Goal: Transaction & Acquisition: Purchase product/service

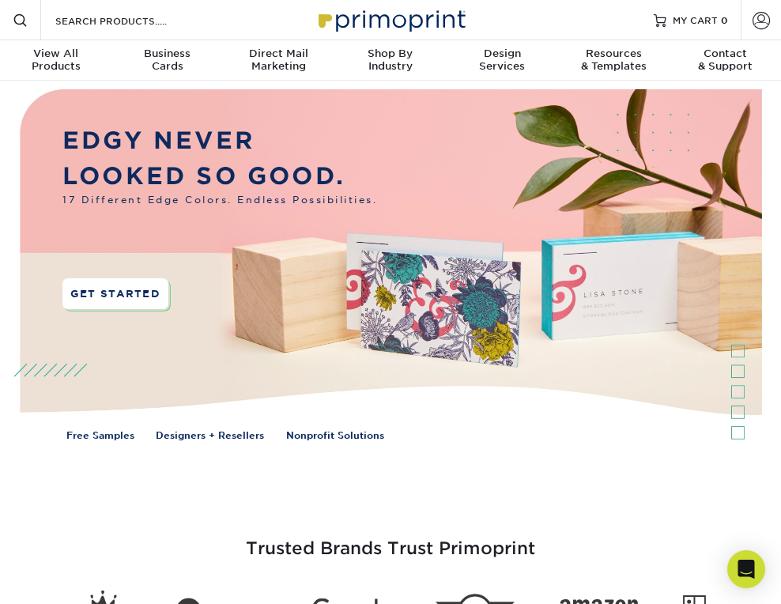
click at [127, 287] on link "GET STARTED" at bounding box center [115, 293] width 106 height 31
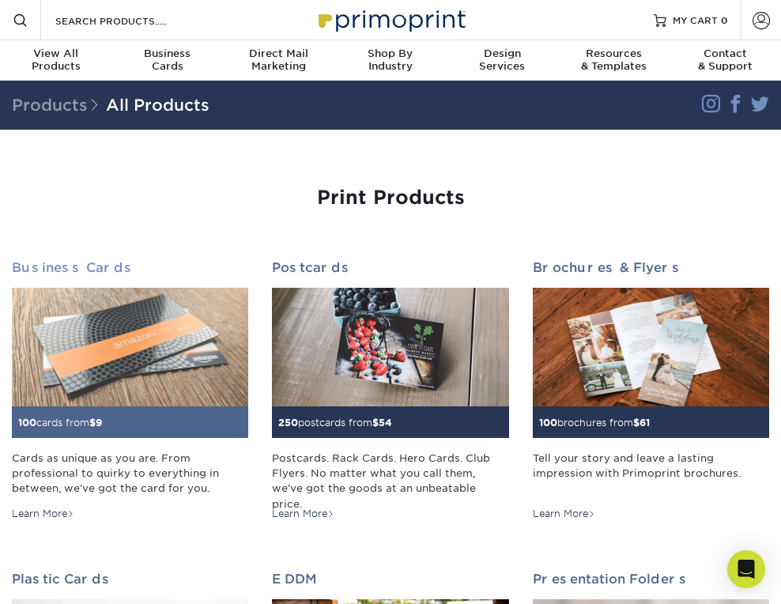
scroll to position [13, 0]
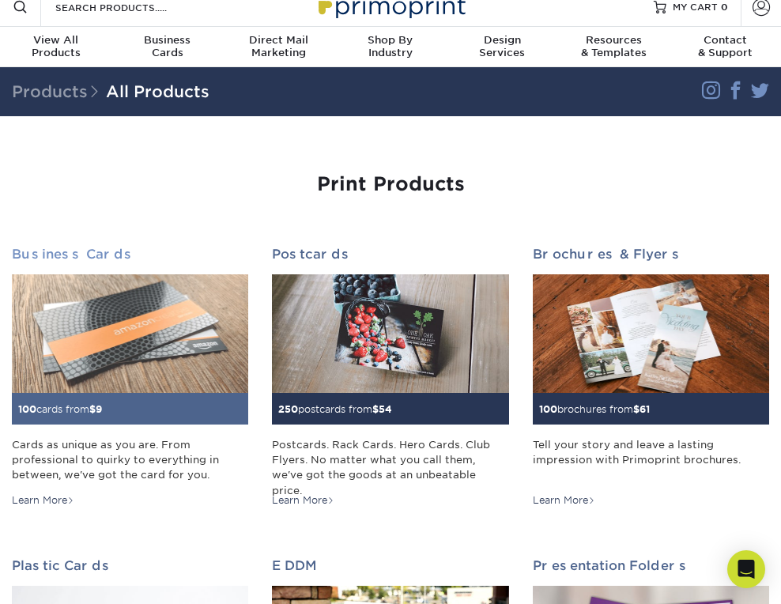
click at [174, 354] on img at bounding box center [130, 333] width 236 height 119
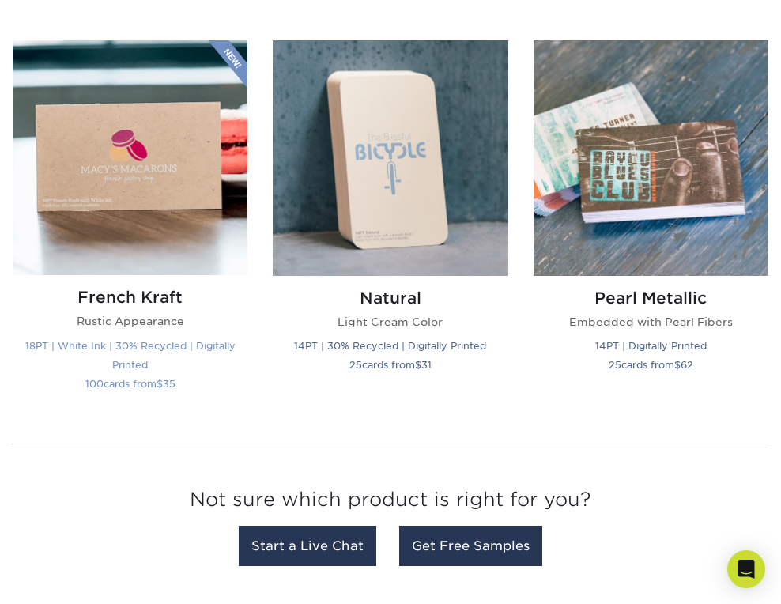
scroll to position [2237, 0]
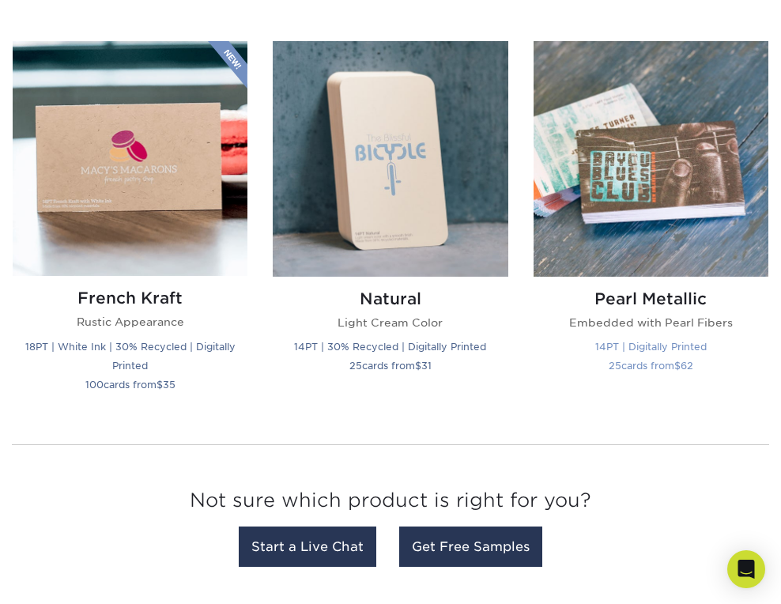
click at [582, 201] on img at bounding box center [651, 158] width 235 height 235
click at [529, 214] on div "Pearl Metallic Embedded with Pearl Fibers 14PT | Digitally Printed 25 cards fro…" at bounding box center [651, 226] width 260 height 371
click at [537, 222] on img at bounding box center [651, 158] width 235 height 235
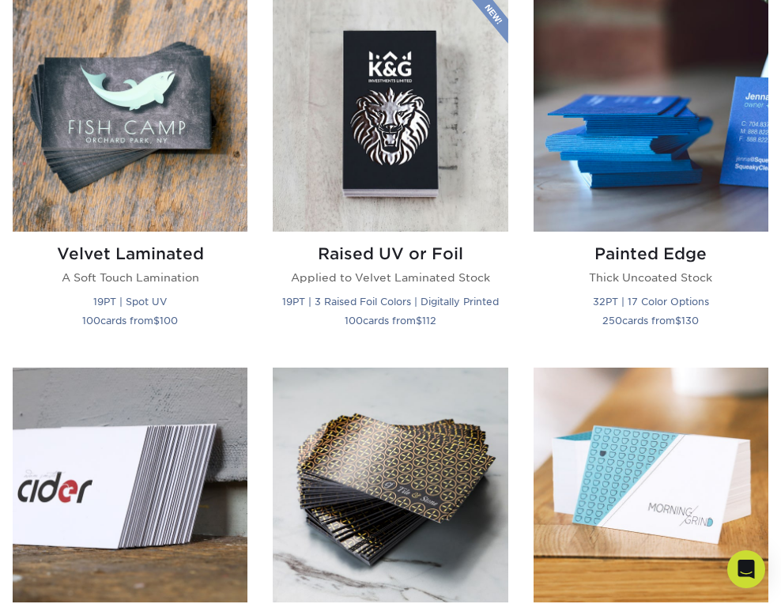
scroll to position [1163, 0]
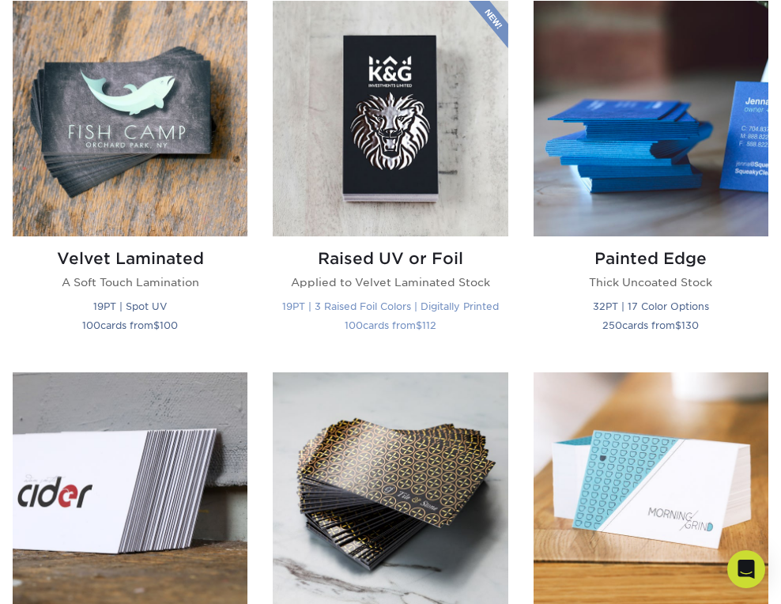
click at [402, 259] on h2 "Raised UV or Foil" at bounding box center [390, 258] width 235 height 19
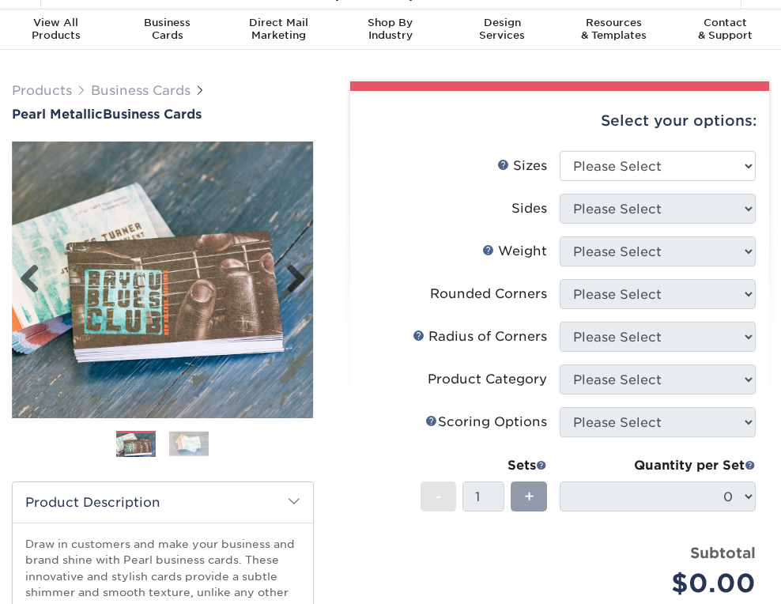
scroll to position [29, 0]
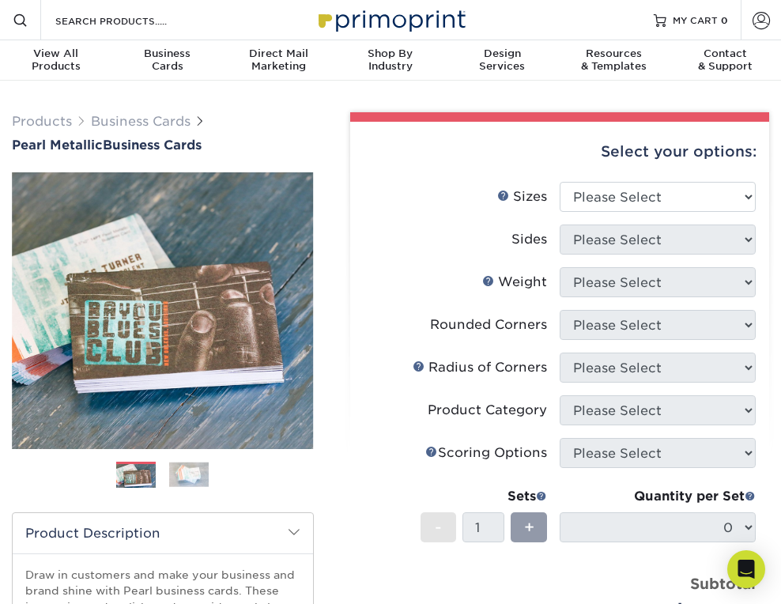
click at [178, 466] on img at bounding box center [189, 475] width 40 height 25
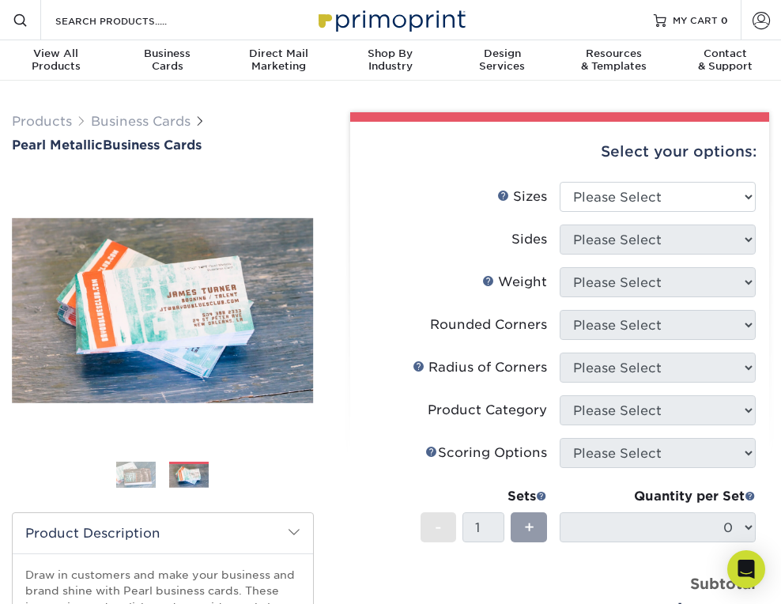
click at [144, 473] on img at bounding box center [136, 475] width 40 height 40
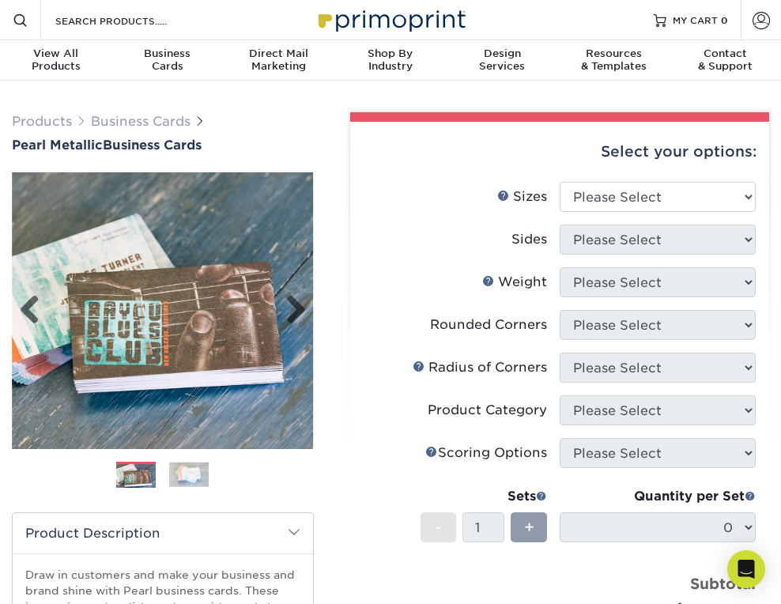
click at [45, 289] on img at bounding box center [163, 311] width 302 height 302
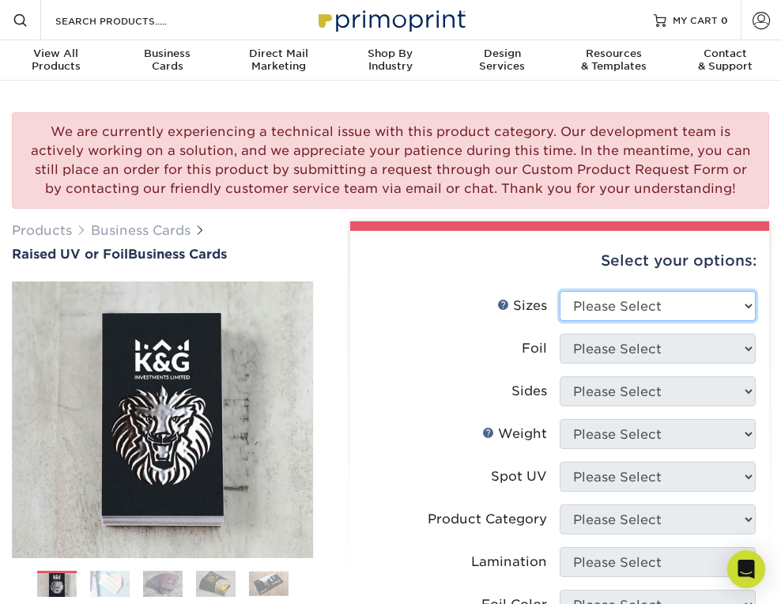
select select "2.00x3.50"
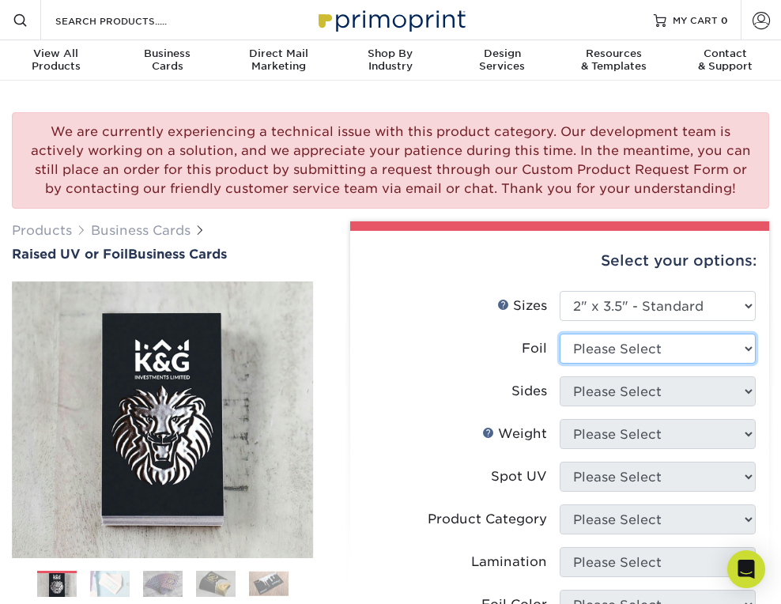
select select "1"
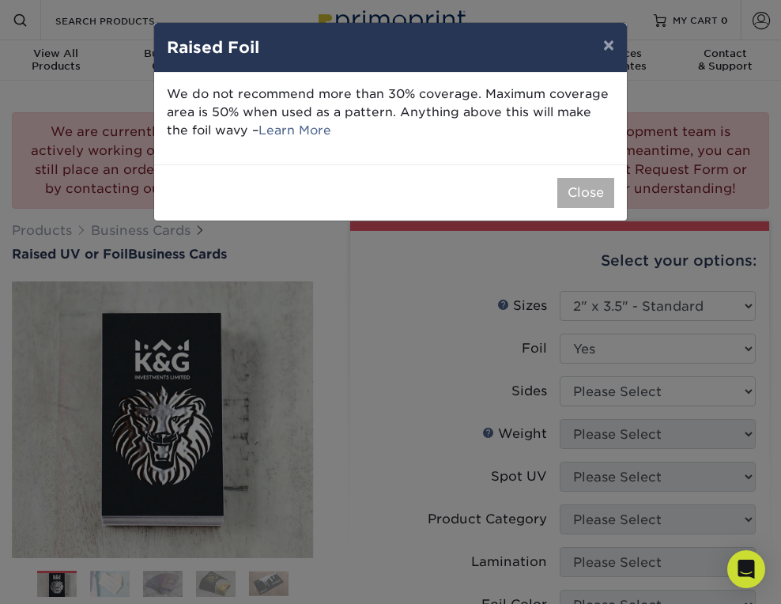
click at [591, 196] on button "Close" at bounding box center [586, 193] width 57 height 30
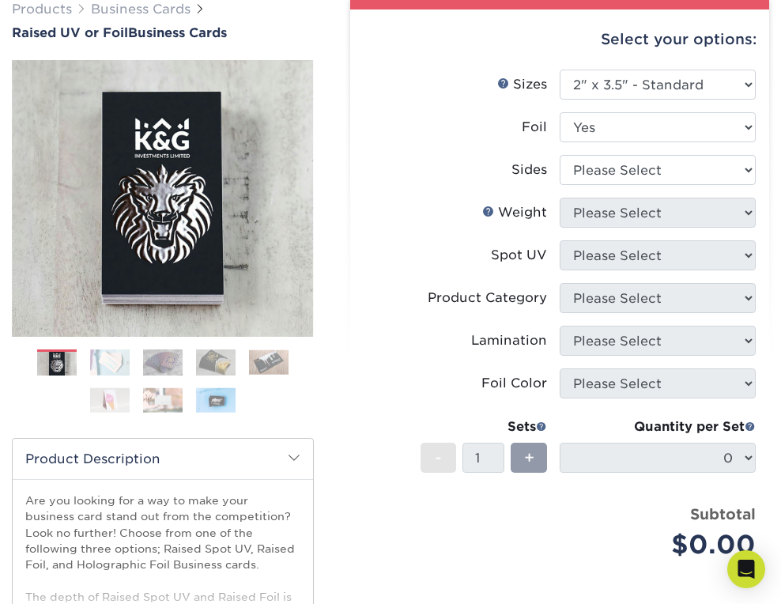
scroll to position [221, 0]
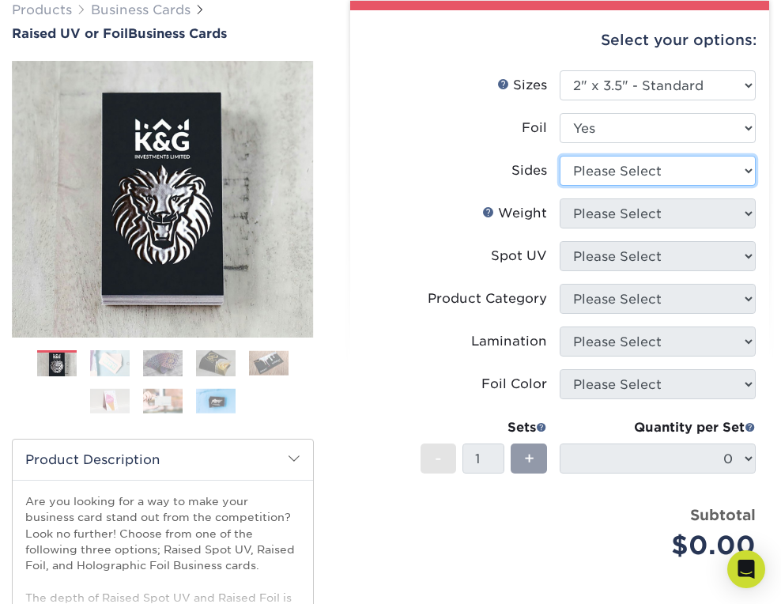
select select "a75ac2f1-9911-48d6-841d-245b5ac08f27"
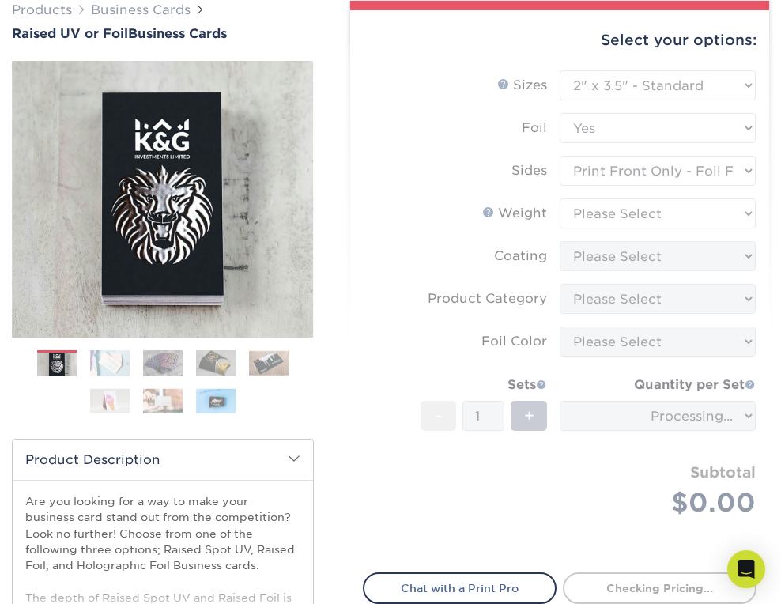
click at [705, 218] on form "Sizes Help Sizes Please Select 2" x 3.5" - Standard Foil Please Select" at bounding box center [560, 311] width 394 height 483
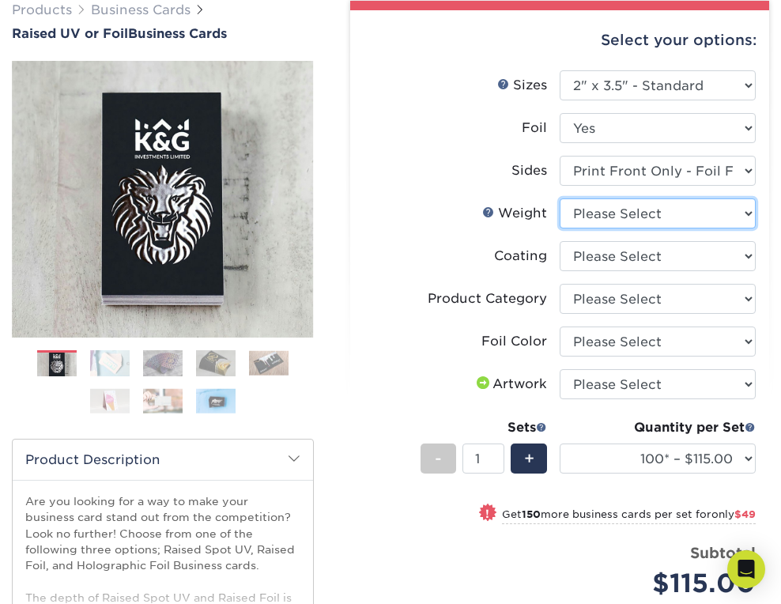
select select "16PT"
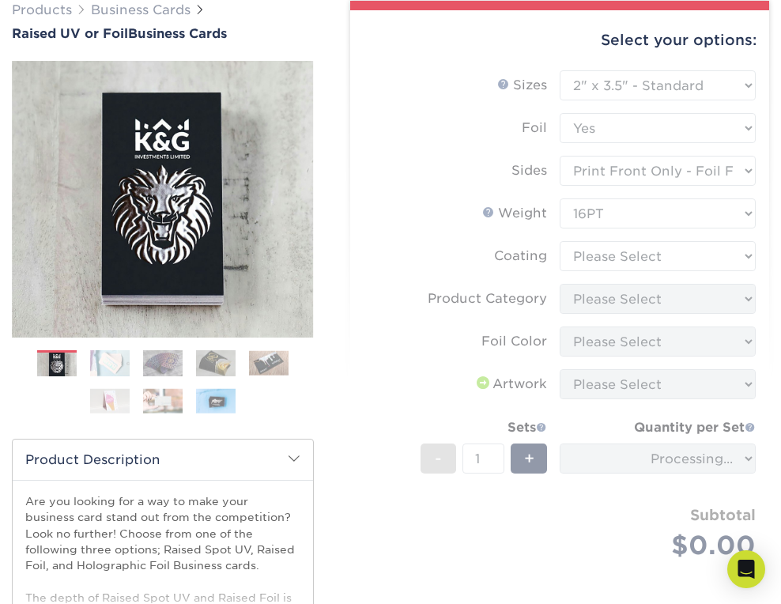
click at [705, 250] on form "Sizes Help Sizes Please Select 2" x 3.5" - Standard Foil Please Select" at bounding box center [560, 333] width 394 height 526
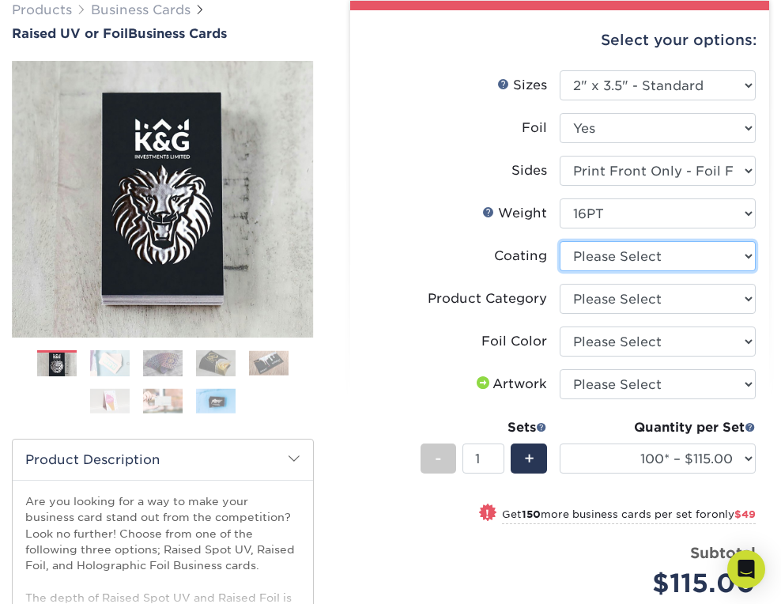
select select "3e7618de-abca-4bda-9f97-8b9129e913d8"
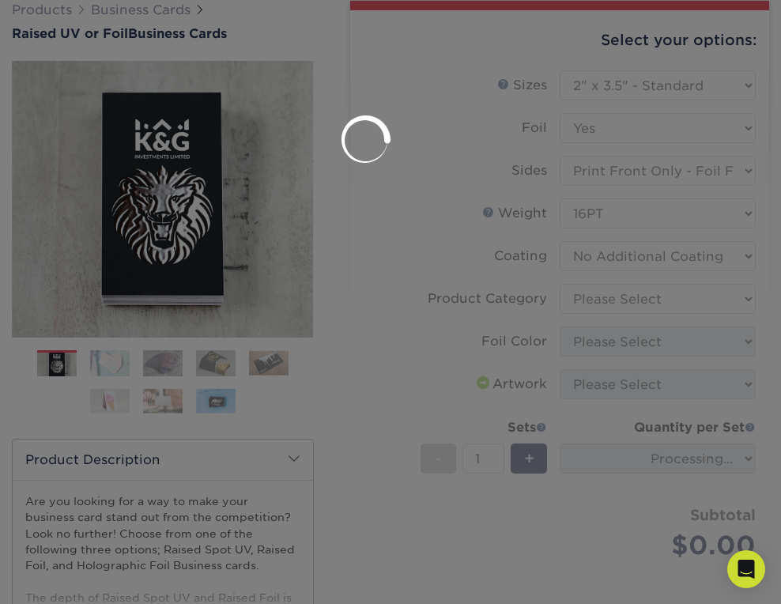
click at [596, 292] on div at bounding box center [390, 302] width 781 height 604
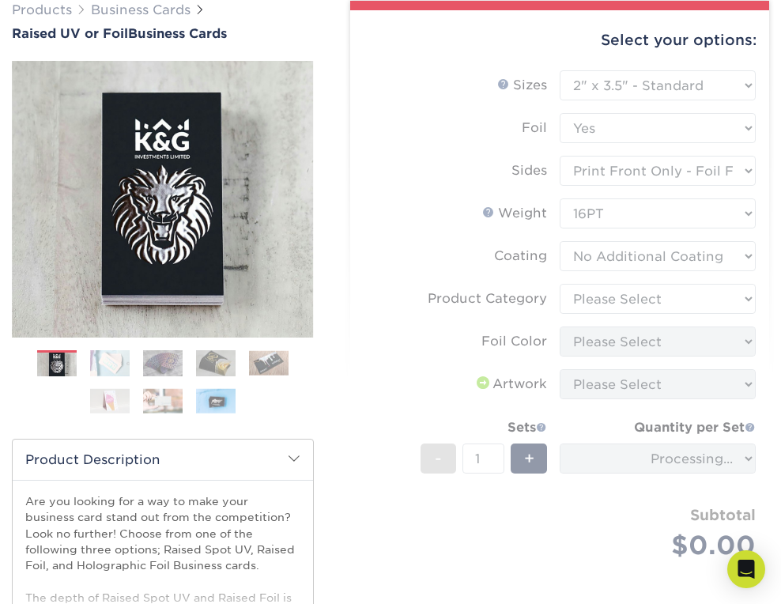
click at [608, 301] on form "Sizes Help Sizes Please Select 2" x 3.5" - Standard Foil Please Select" at bounding box center [560, 333] width 394 height 526
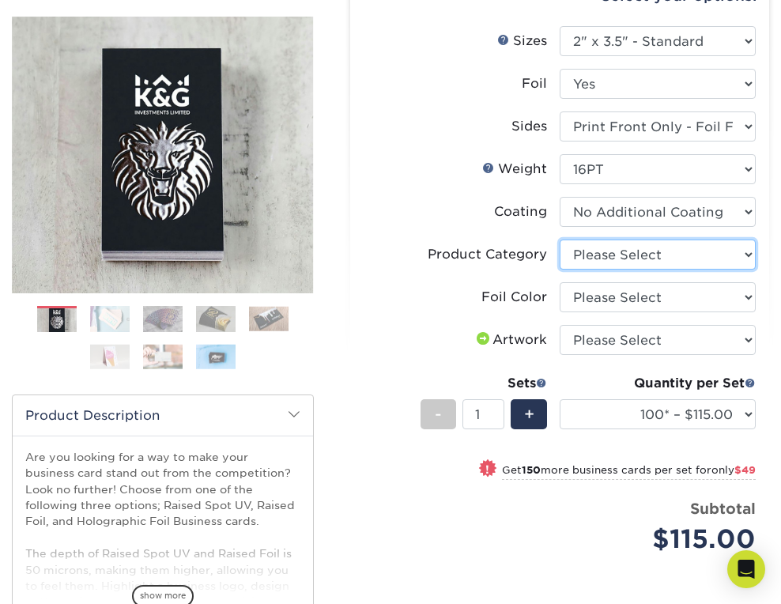
scroll to position [267, 0]
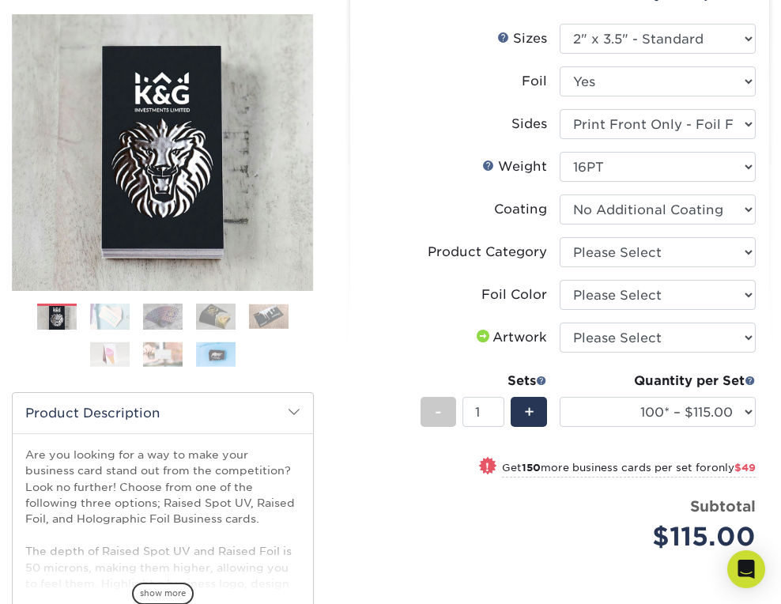
click at [275, 330] on ol at bounding box center [163, 342] width 302 height 76
click at [258, 322] on img at bounding box center [269, 316] width 40 height 25
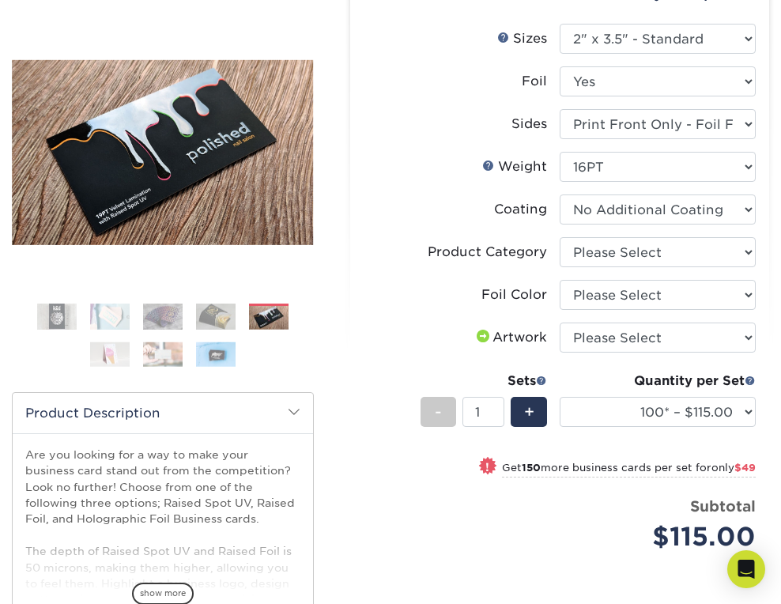
click at [223, 320] on img at bounding box center [216, 317] width 40 height 28
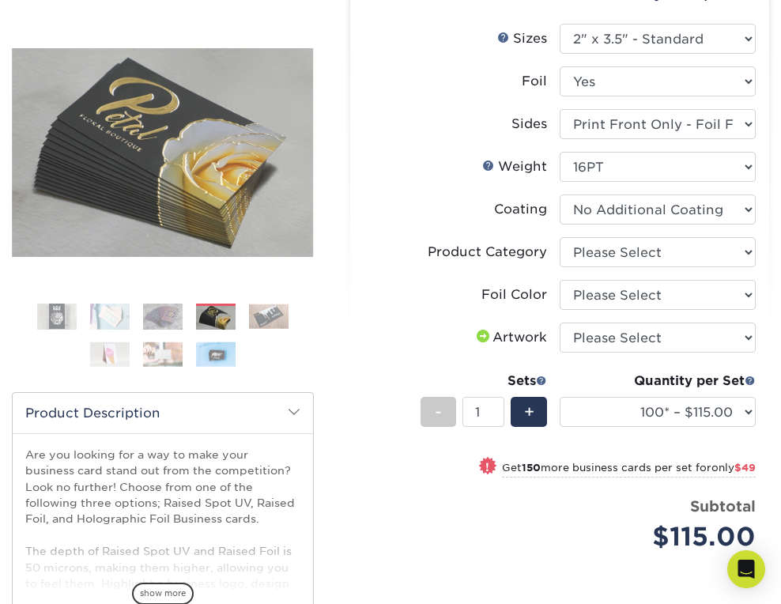
click at [209, 339] on ol at bounding box center [163, 342] width 302 height 76
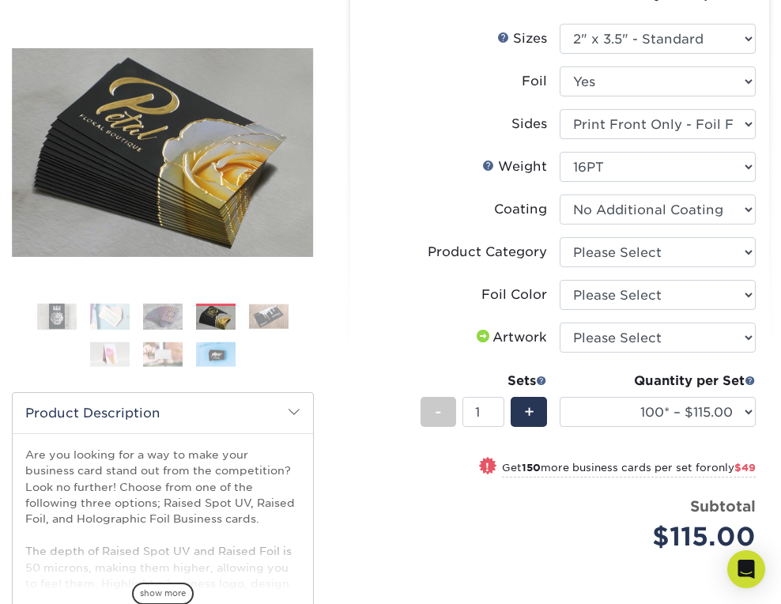
click at [173, 314] on img at bounding box center [163, 317] width 40 height 28
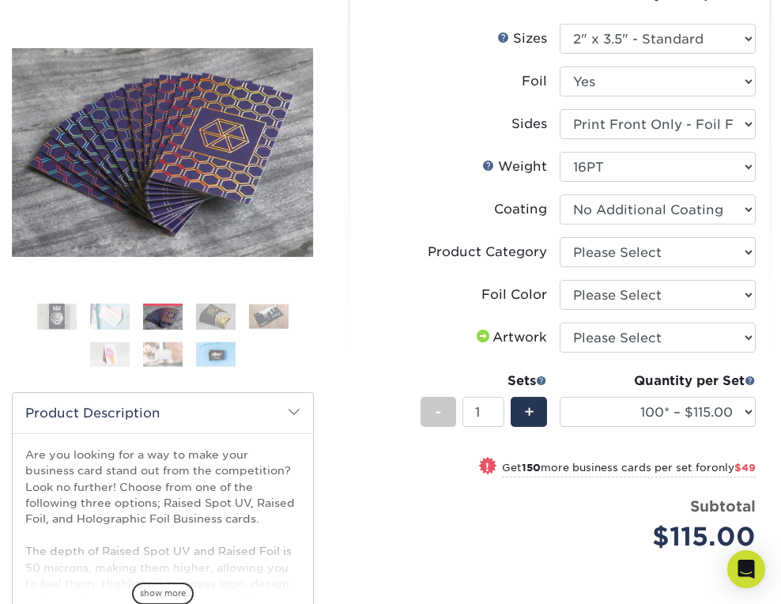
click at [168, 346] on img at bounding box center [163, 354] width 40 height 25
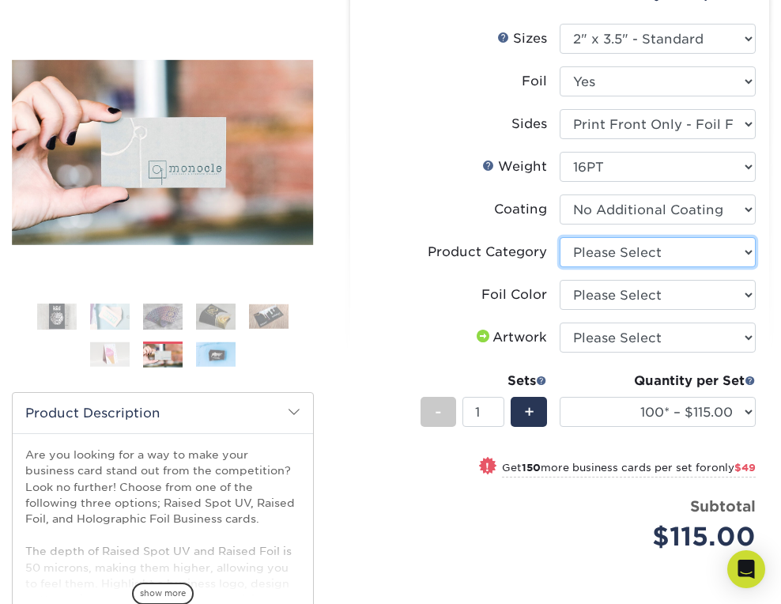
select select "3b5148f1-0588-4f88-a218-97bcfdce65c1"
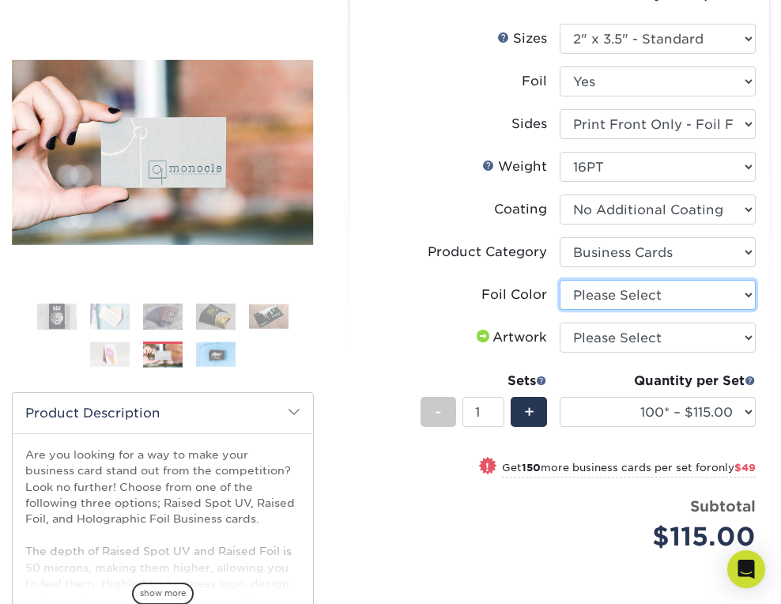
select select "a834dd52-fe06-4ed6-9a86-5bd3c2d02515"
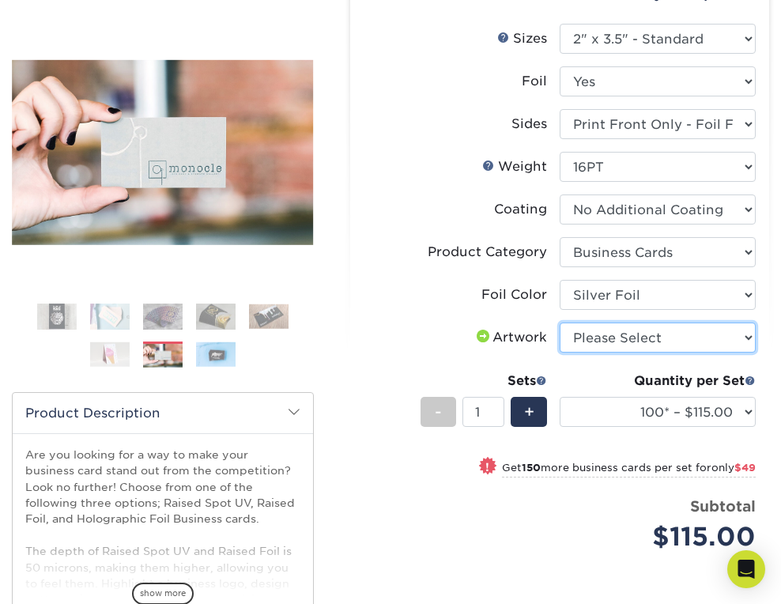
select select "upload"
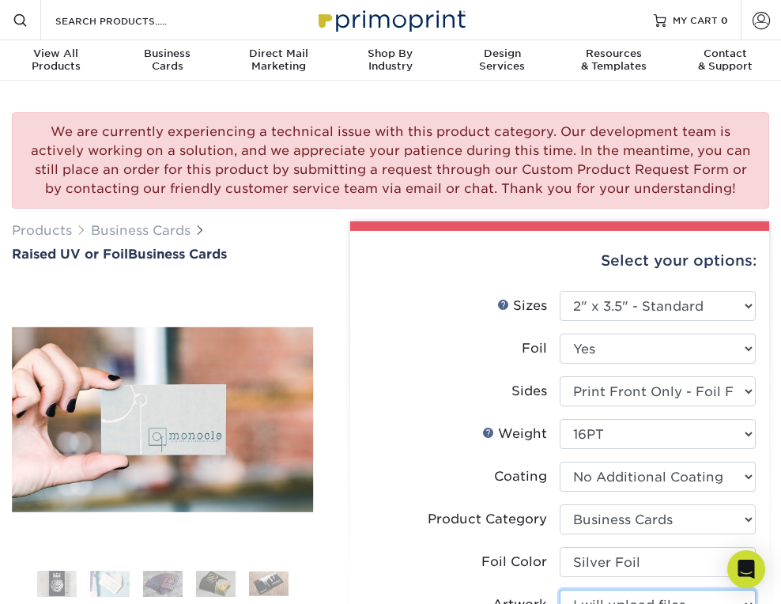
scroll to position [0, 0]
